Goal: Information Seeking & Learning: Learn about a topic

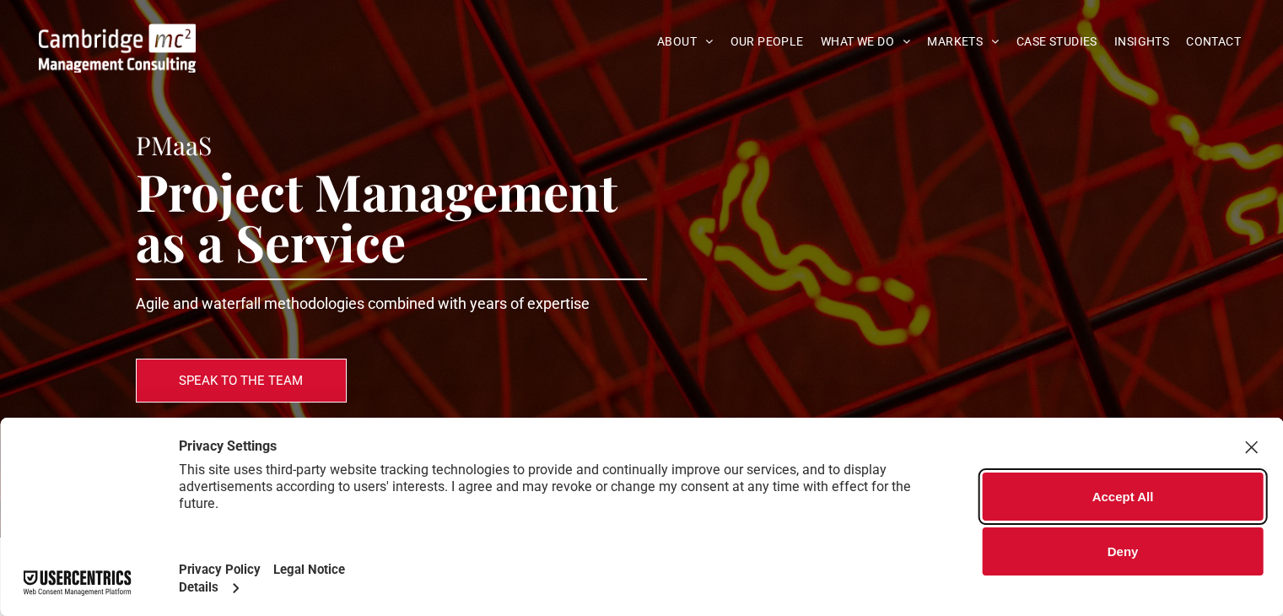
drag, startPoint x: 1120, startPoint y: 495, endPoint x: 892, endPoint y: 473, distance: 229.6
click at [1120, 495] on button "Accept All" at bounding box center [1123, 496] width 280 height 48
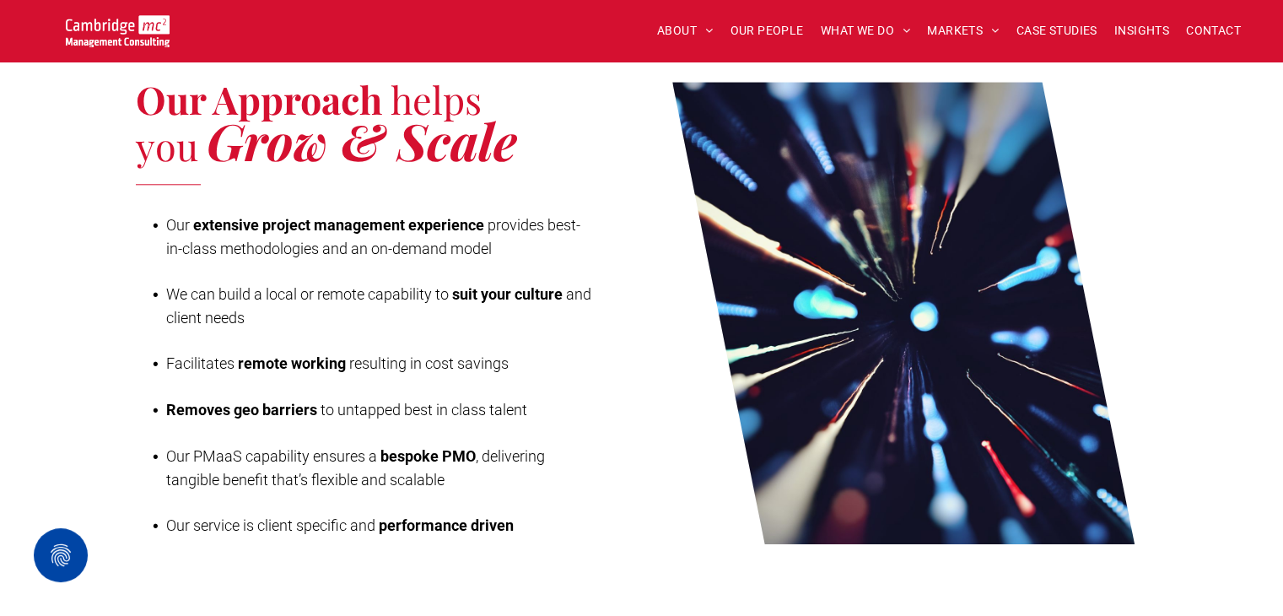
scroll to position [1434, 0]
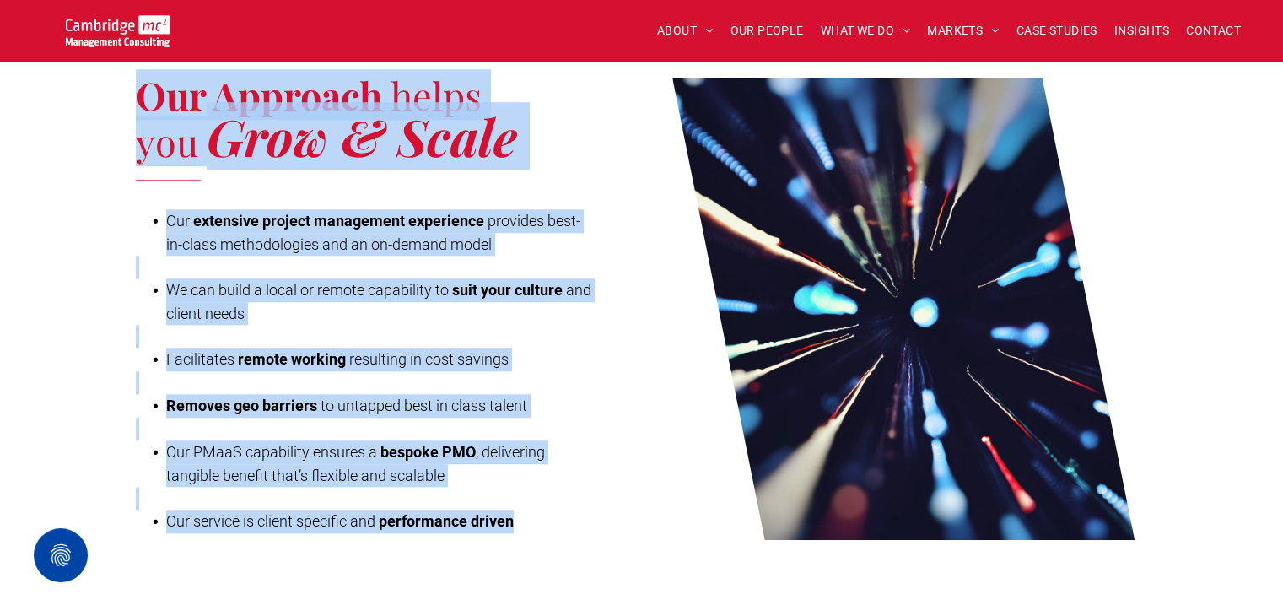
drag, startPoint x: 145, startPoint y: 92, endPoint x: 530, endPoint y: 514, distance: 570.8
click at [530, 514] on div "Our Approach helps you Grow & Scale Our extensive project management experience…" at bounding box center [389, 309] width 506 height 506
copy div "Our Approach helps you Grow & Scale Our extensive project management experience…"
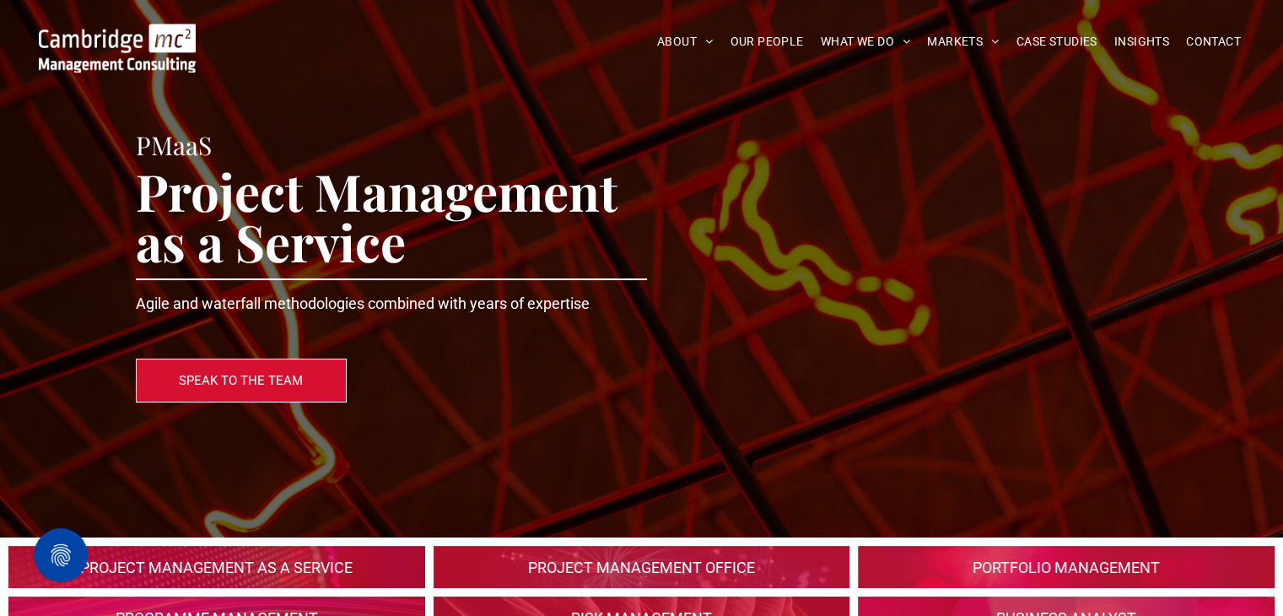
scroll to position [253, 0]
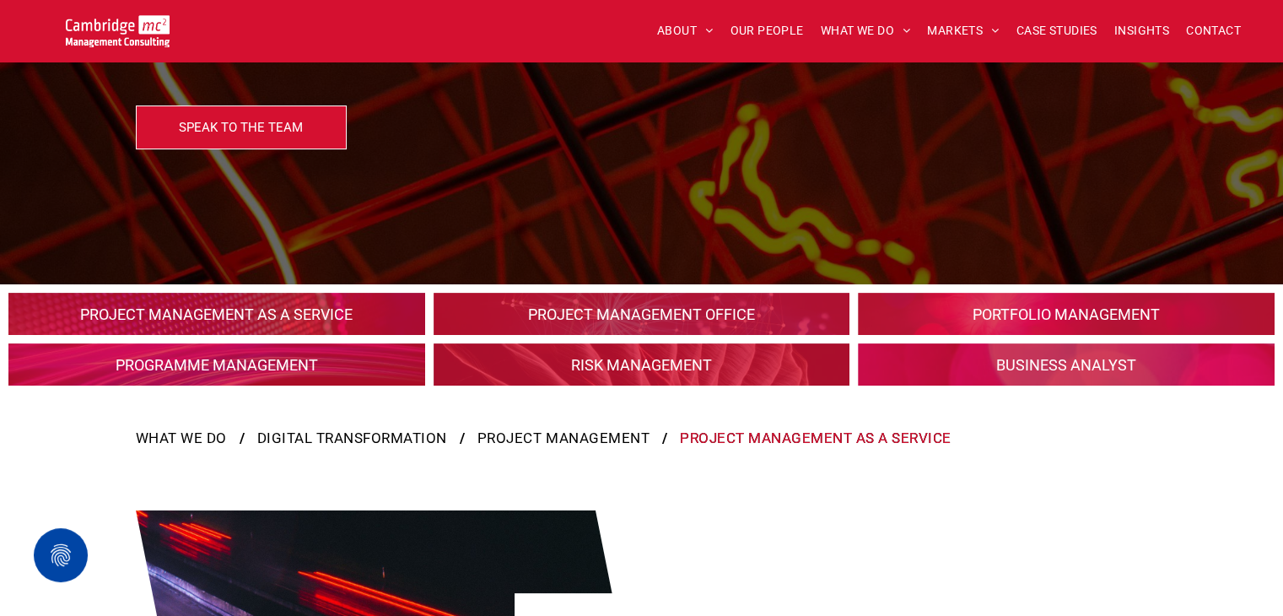
click at [324, 312] on link at bounding box center [216, 314] width 441 height 45
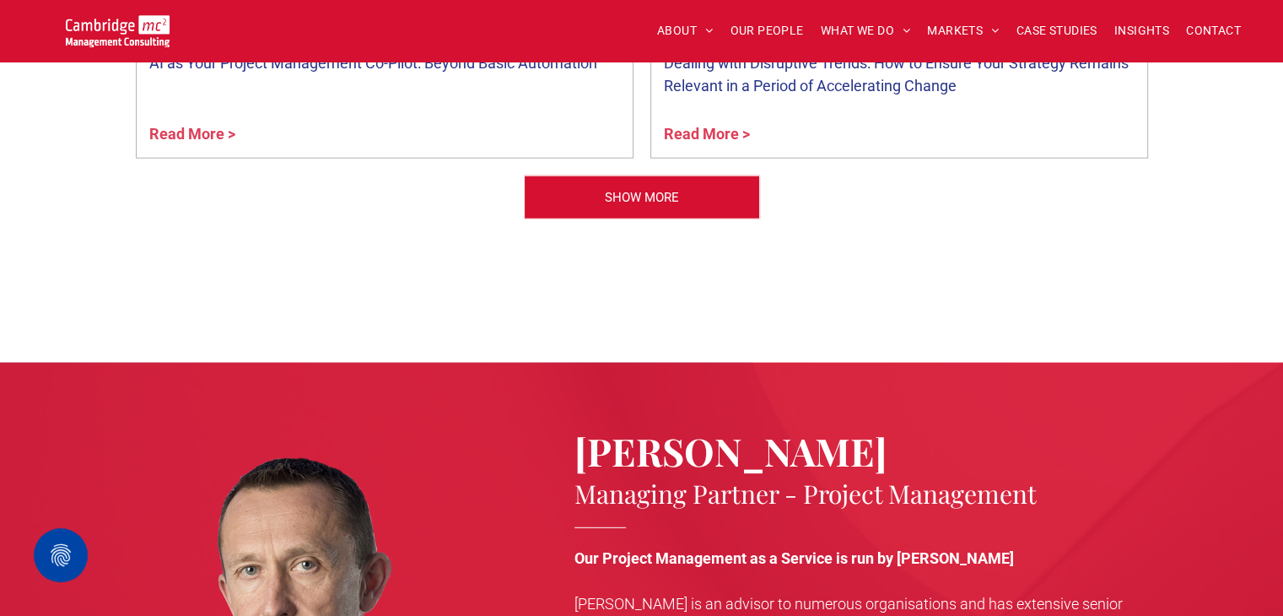
scroll to position [4808, 0]
